Goal: Task Accomplishment & Management: Manage account settings

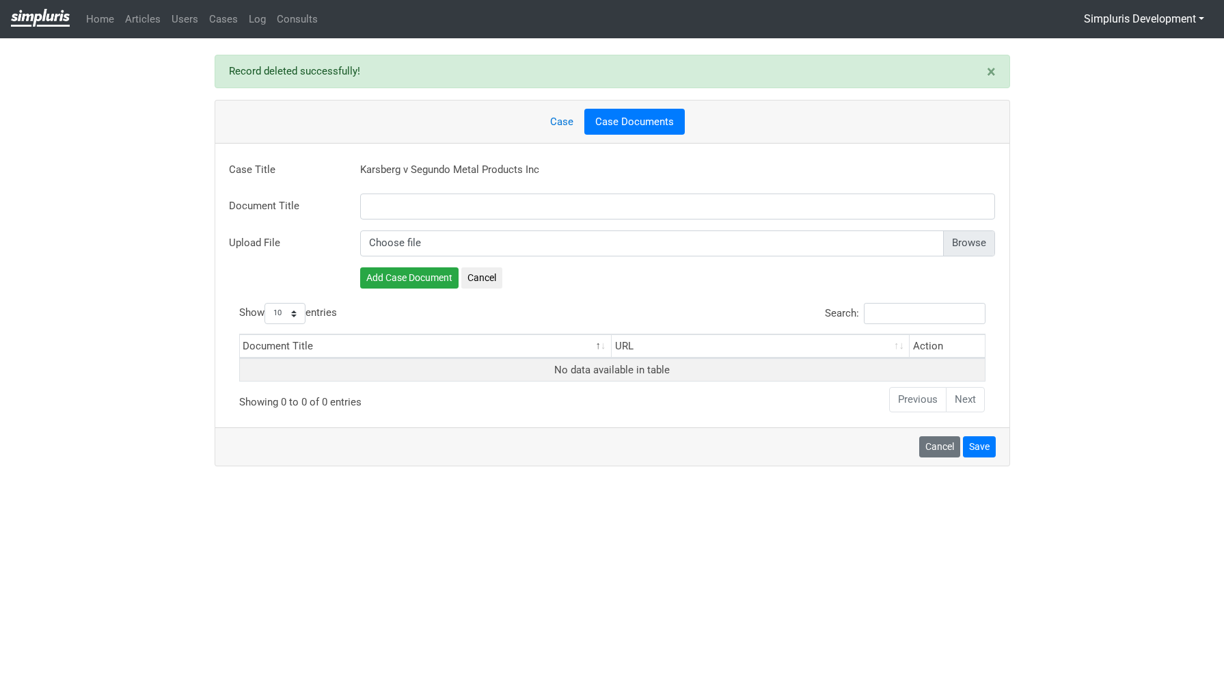
click at [60, 27] on link at bounding box center [40, 18] width 59 height 27
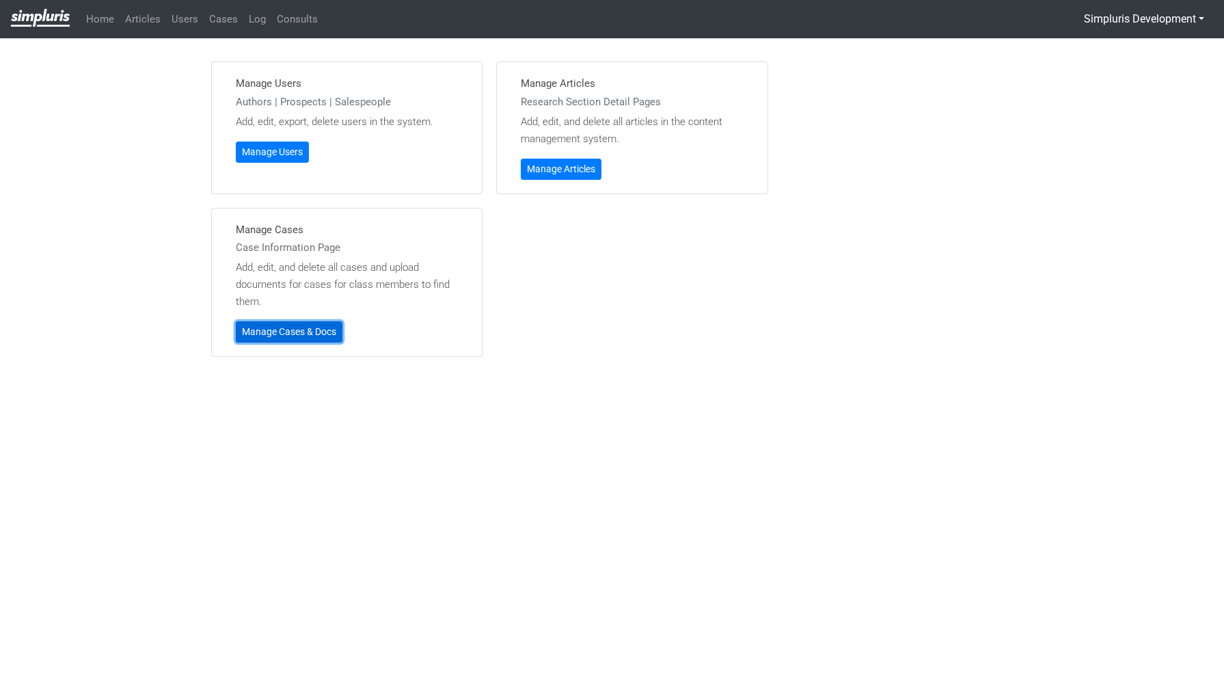
click at [322, 332] on link "Manage Cases & Docs" at bounding box center [289, 331] width 107 height 21
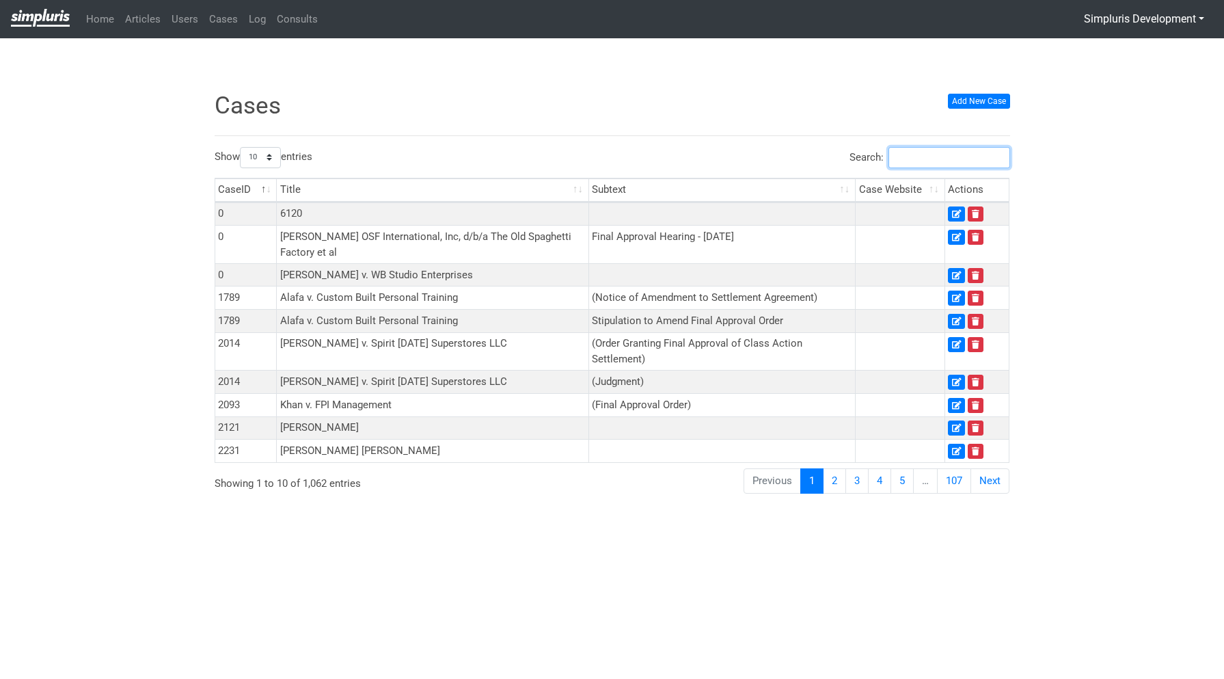
click at [922, 167] on input "Search:" at bounding box center [950, 157] width 122 height 21
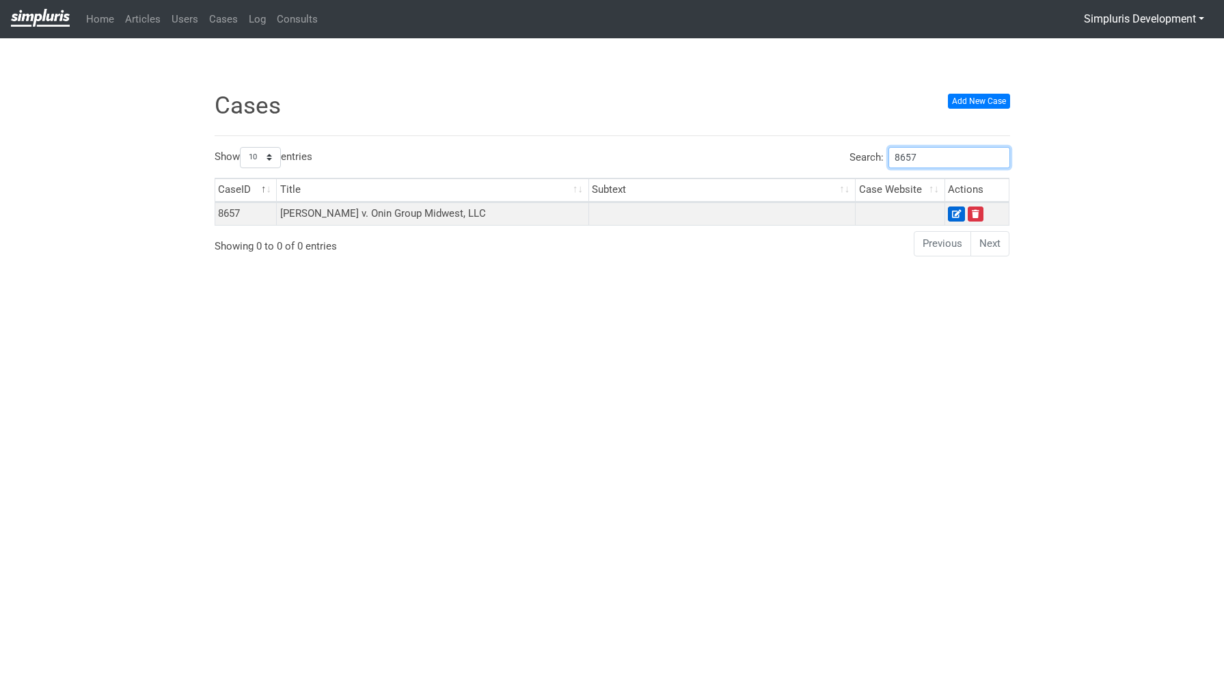
type input "8657"
click at [956, 215] on icon at bounding box center [956, 214] width 9 height 8
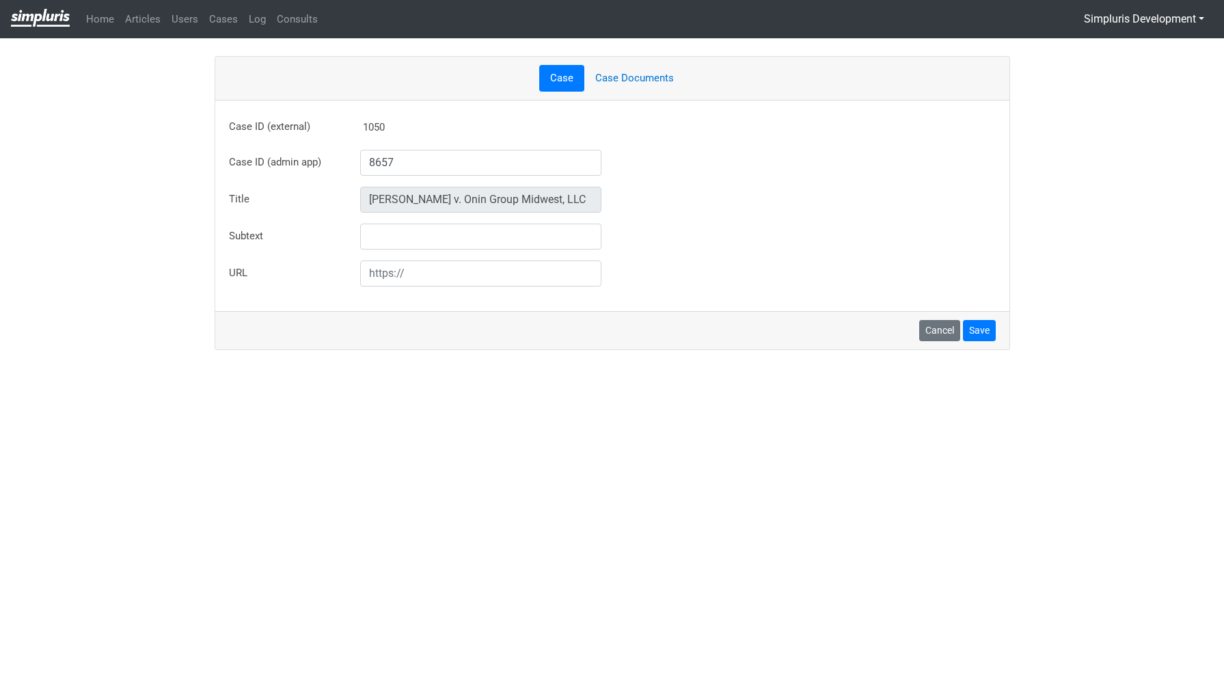
click at [632, 72] on link "Case Documents" at bounding box center [634, 78] width 100 height 27
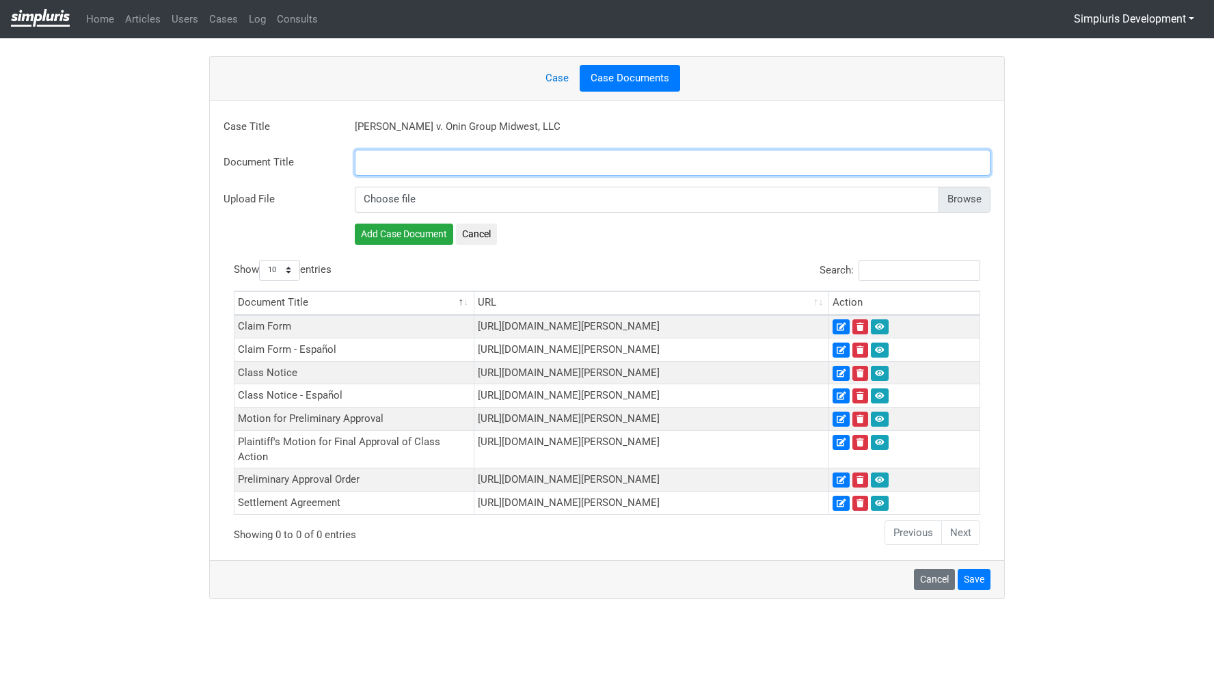
click at [415, 151] on input "text" at bounding box center [673, 163] width 636 height 26
paste input "Final Order and Judgement"
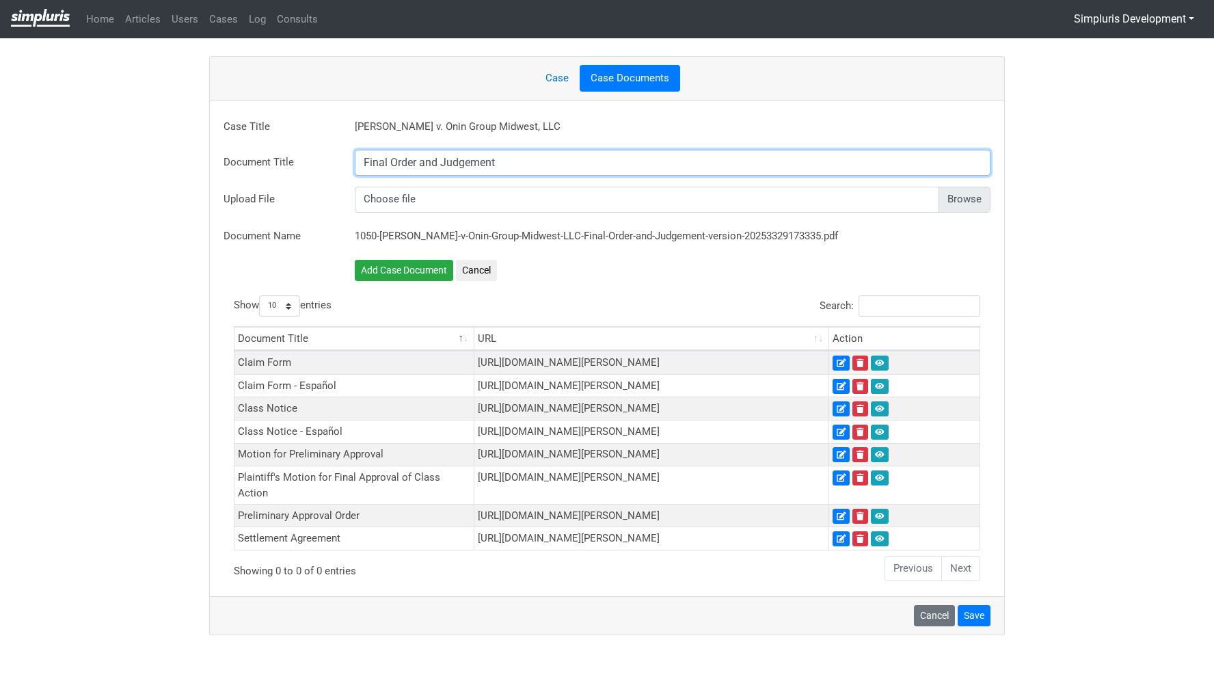
type input "Final Order and Judgement"
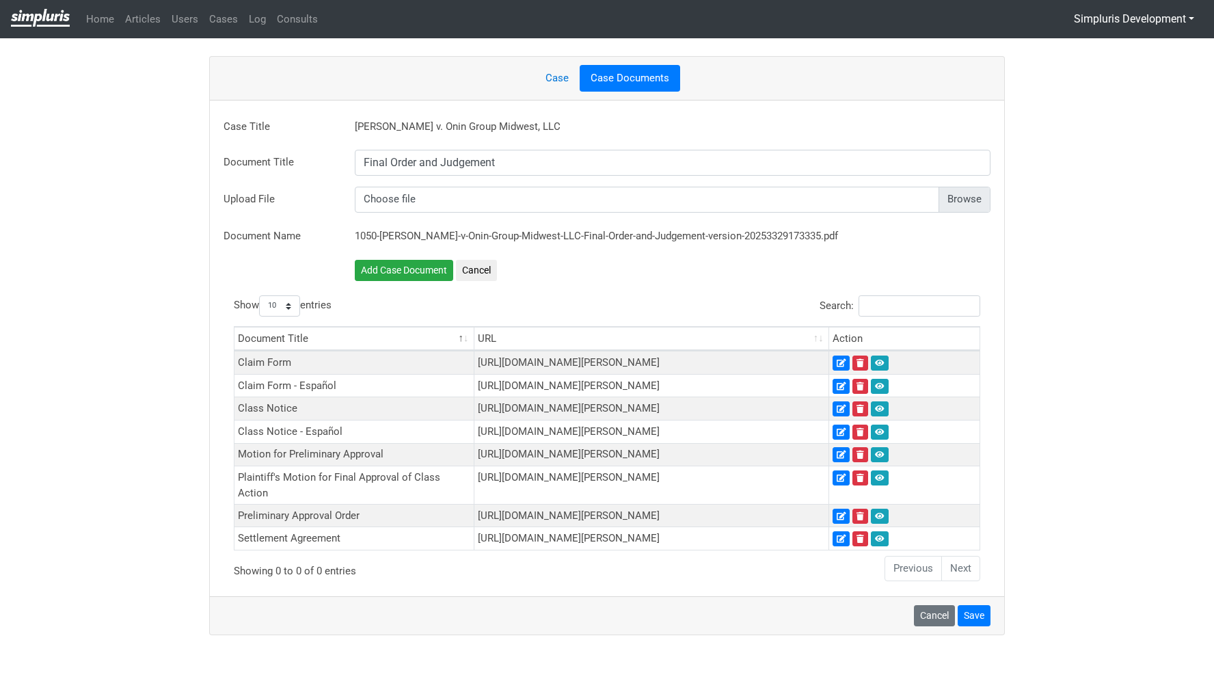
click at [962, 197] on input "file" at bounding box center [673, 200] width 636 height 26
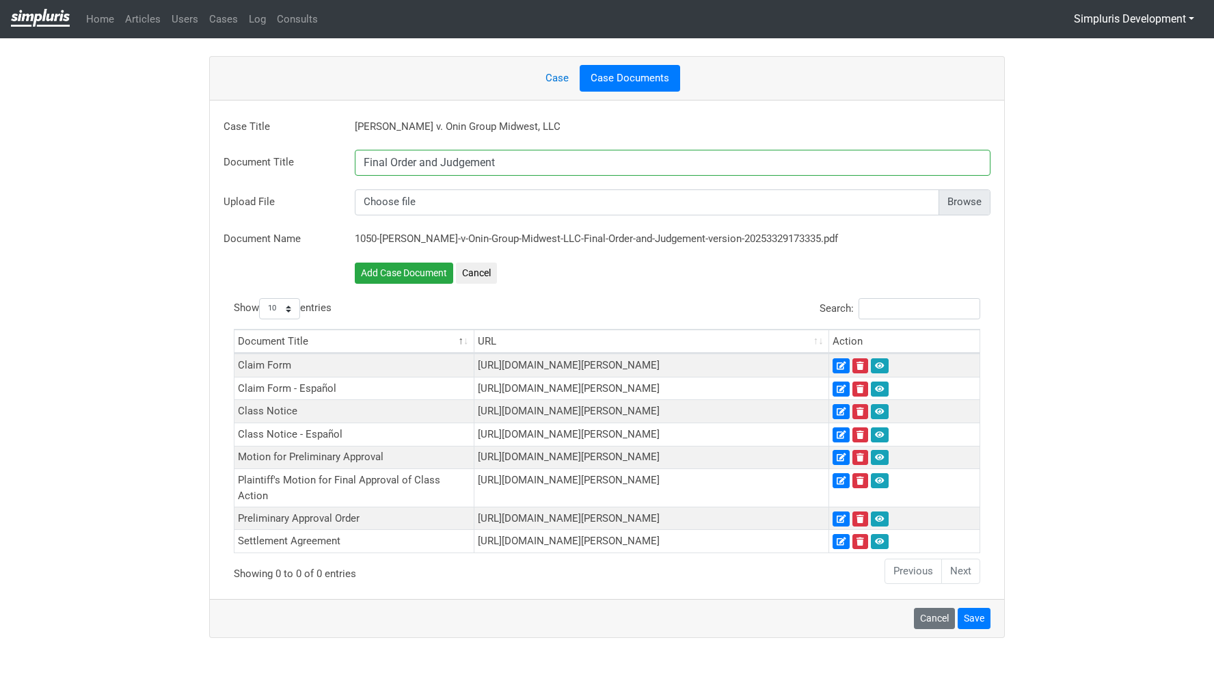
type input "C:\fakepath\OninGroupMidwest_Carreno_FAO.pdf"
click at [418, 275] on button "Add Case Document" at bounding box center [404, 272] width 98 height 21
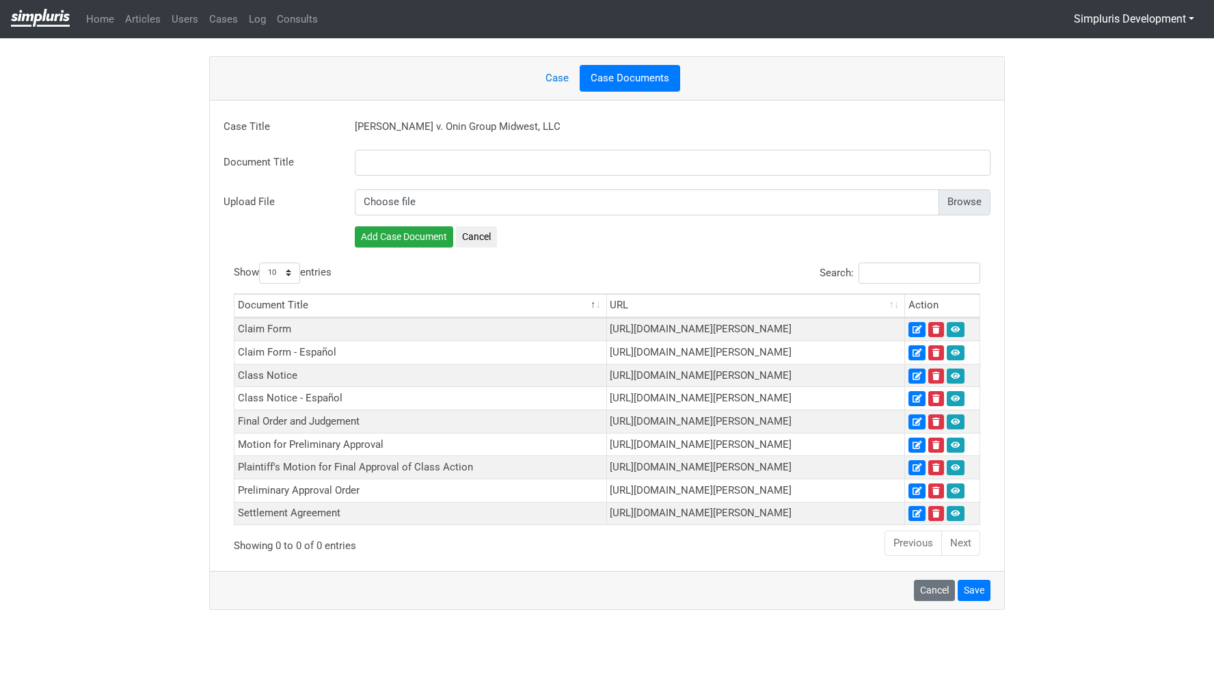
scroll to position [165, 0]
click at [985, 601] on button "Save" at bounding box center [974, 590] width 33 height 21
